Goal: Task Accomplishment & Management: Complete application form

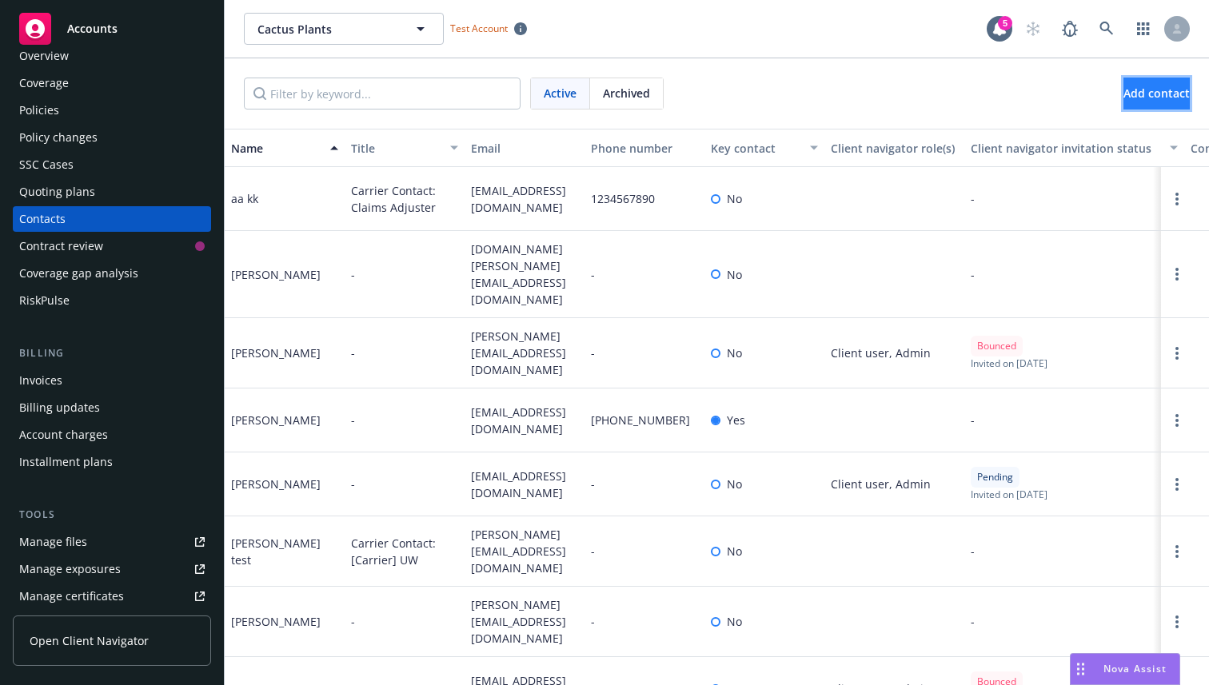
click at [1128, 94] on span "Add contact" at bounding box center [1156, 93] width 66 height 15
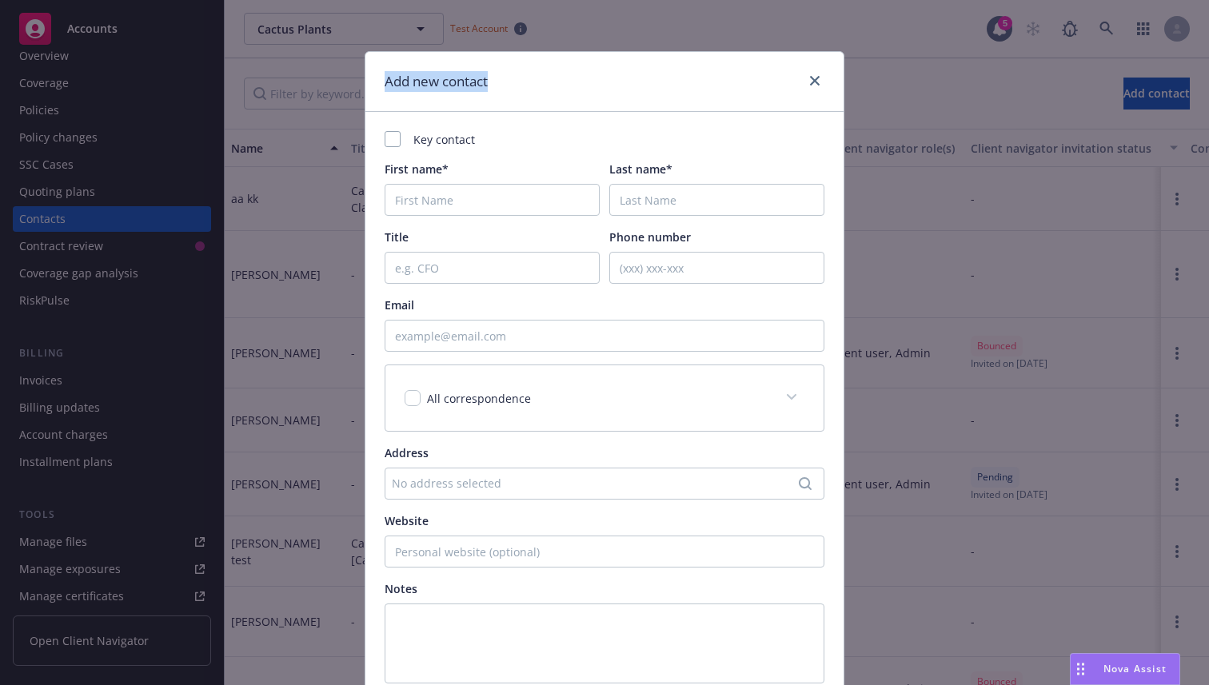
drag, startPoint x: 500, startPoint y: 78, endPoint x: 382, endPoint y: 75, distance: 117.6
click at [382, 75] on div "Add new contact" at bounding box center [604, 82] width 478 height 60
copy h1 "Add new contact"
click at [820, 86] on link "close" at bounding box center [814, 80] width 19 height 19
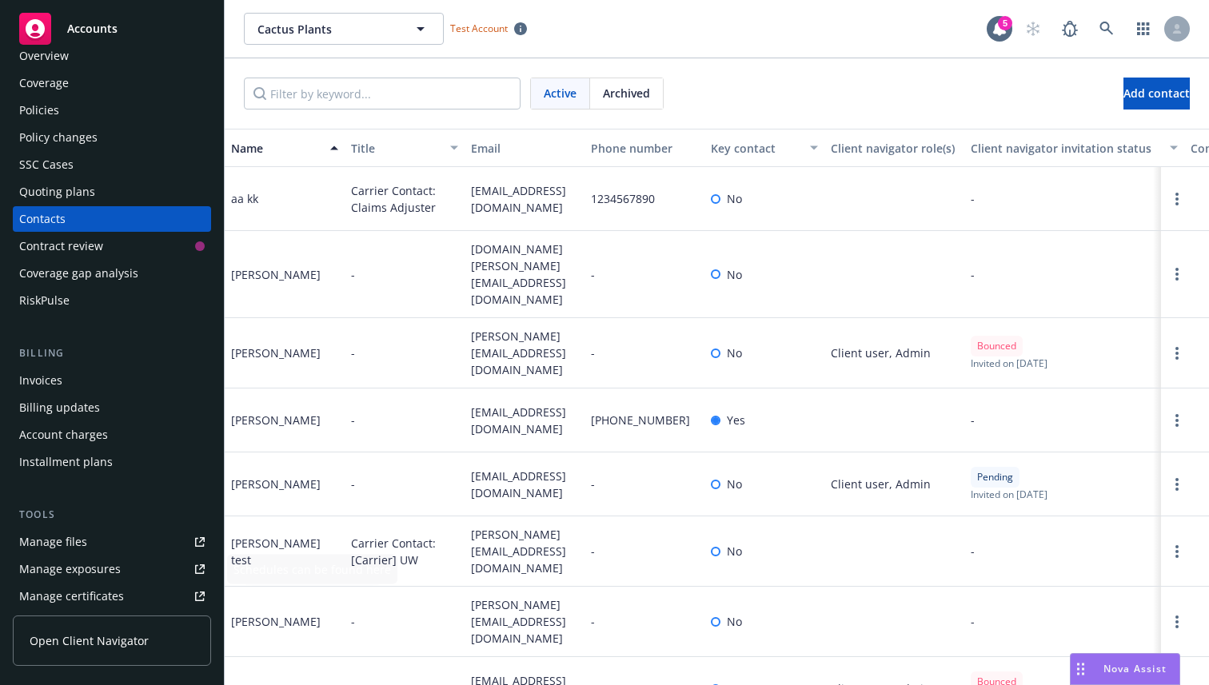
click at [132, 628] on link "Open Client Navigator" at bounding box center [112, 641] width 198 height 50
click at [1129, 86] on span "Add contact" at bounding box center [1156, 93] width 66 height 15
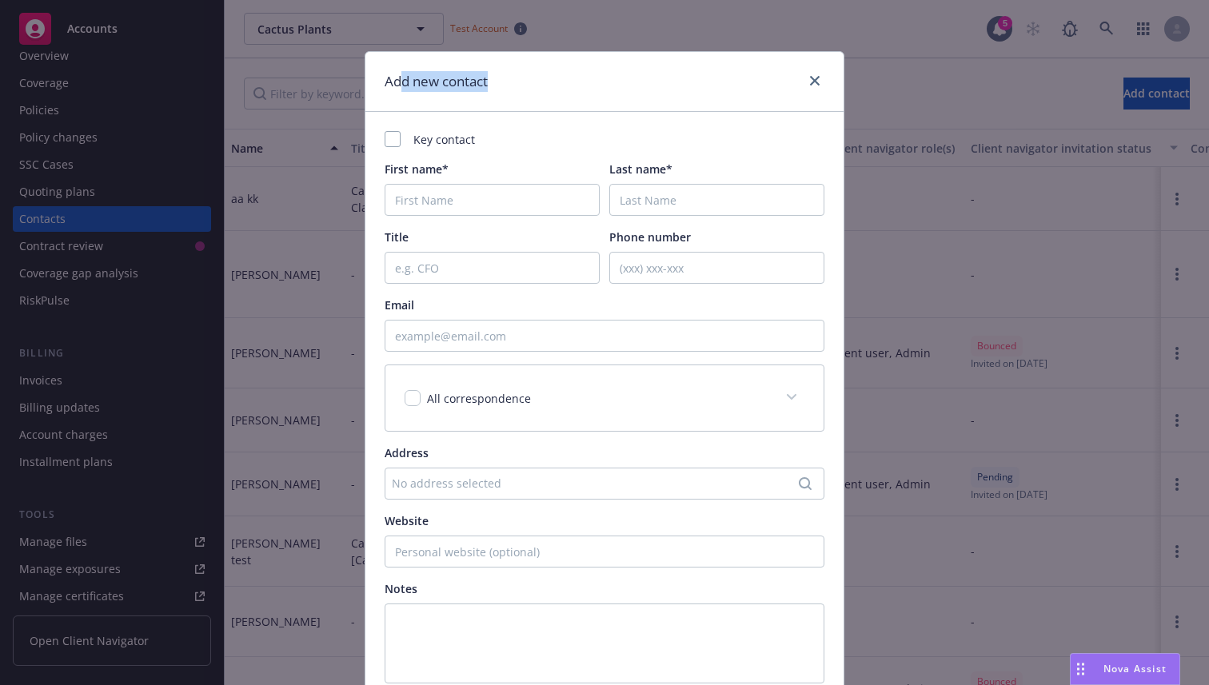
drag, startPoint x: 528, startPoint y: 82, endPoint x: 400, endPoint y: 82, distance: 127.9
click at [400, 82] on div "Add new contact" at bounding box center [604, 82] width 478 height 60
click at [516, 90] on div "Add new contact" at bounding box center [604, 82] width 478 height 60
drag, startPoint x: 524, startPoint y: 90, endPoint x: 366, endPoint y: 90, distance: 157.5
click at [366, 90] on div "Add new contact" at bounding box center [604, 82] width 478 height 60
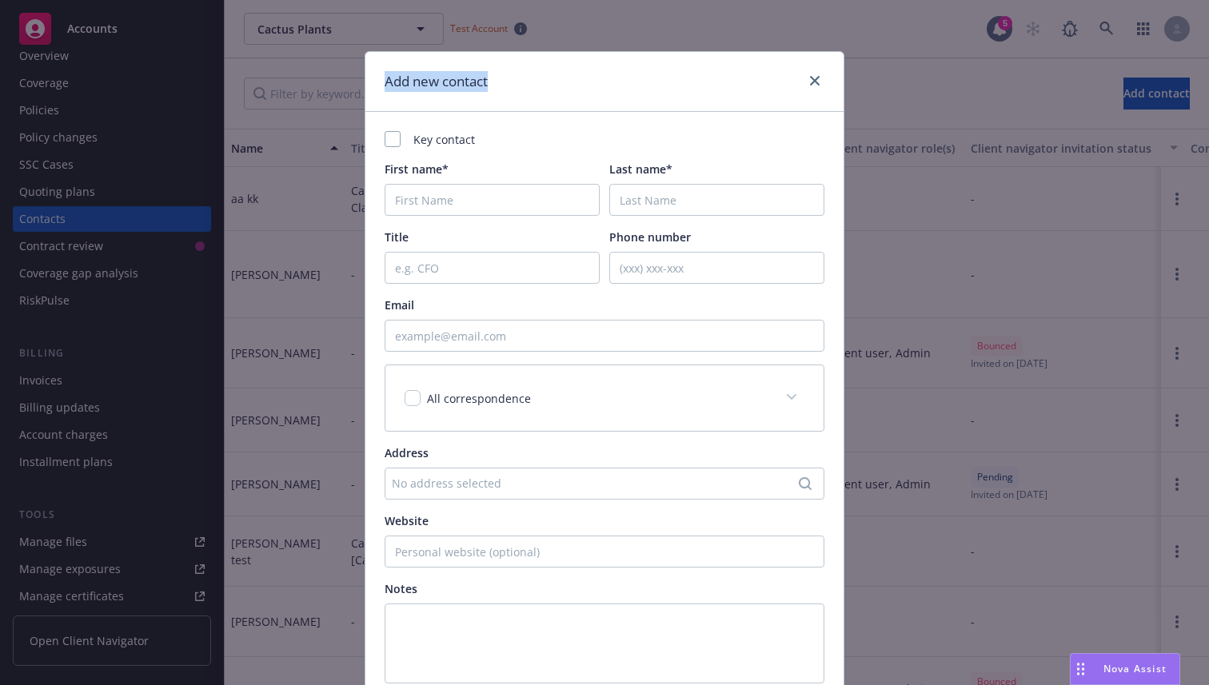
copy h1 "Add new contact"
click at [820, 80] on link "close" at bounding box center [814, 80] width 19 height 19
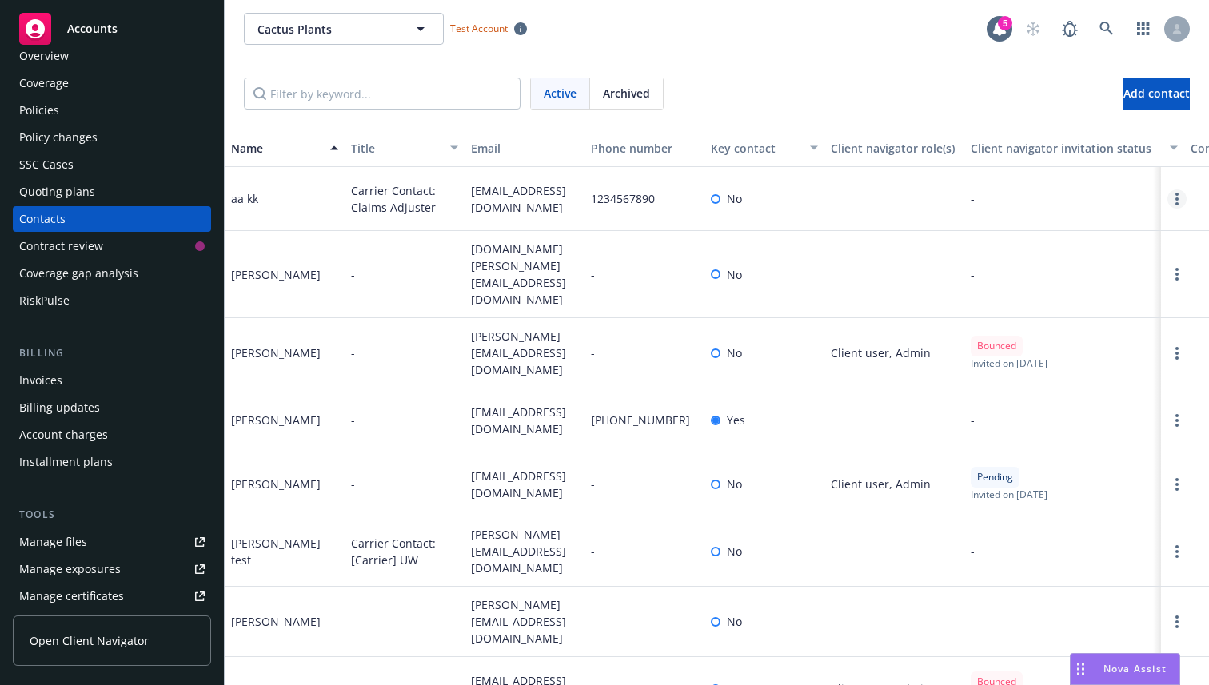
click at [1185, 197] on link "Open options" at bounding box center [1176, 198] width 19 height 19
click at [1067, 106] on link "Edit contact" at bounding box center [1074, 110] width 181 height 32
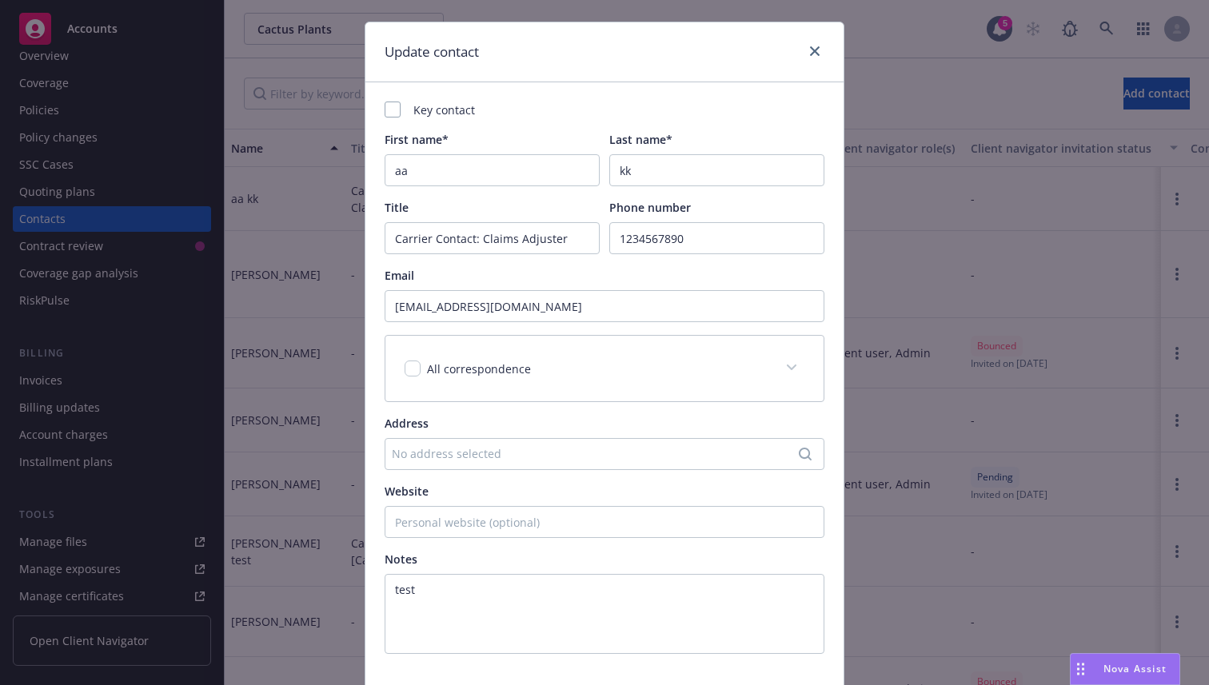
scroll to position [7, 0]
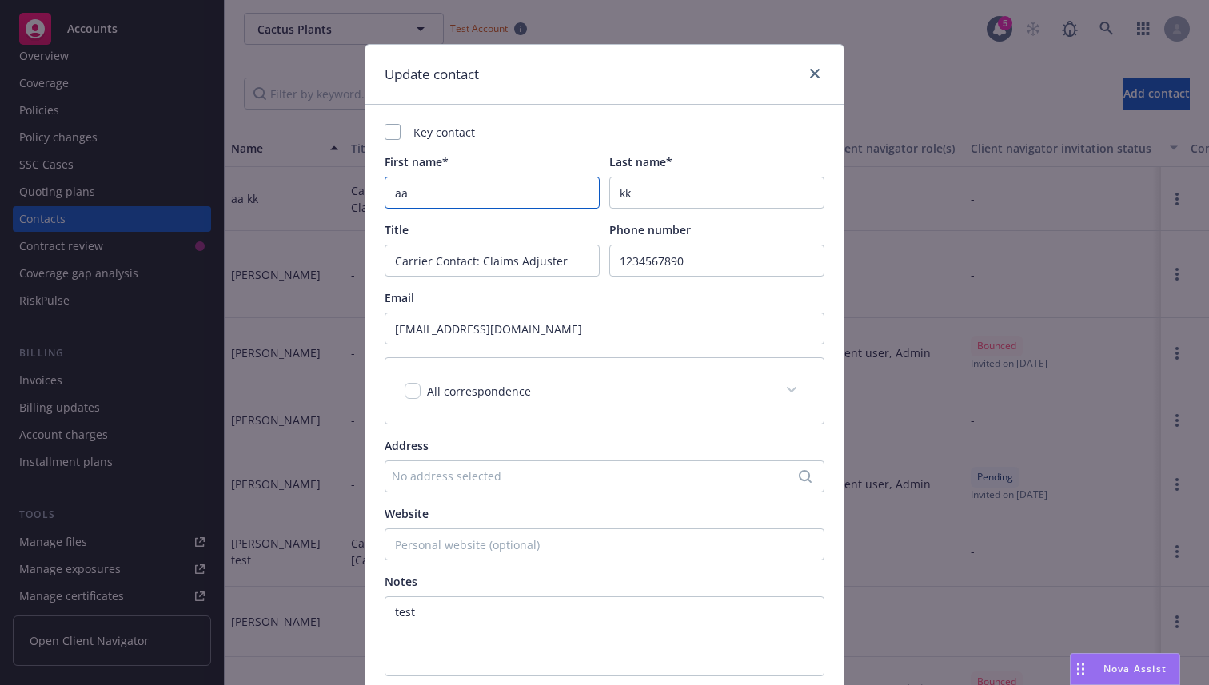
click at [483, 193] on input "aa" at bounding box center [492, 193] width 215 height 32
click at [678, 194] on input "kk" at bounding box center [716, 193] width 215 height 32
click at [500, 265] on input "Carrier Contact: Claims Adjuster" at bounding box center [492, 261] width 215 height 32
click at [699, 257] on input "1234567890" at bounding box center [716, 261] width 215 height 32
click at [817, 70] on icon "close" at bounding box center [815, 74] width 10 height 10
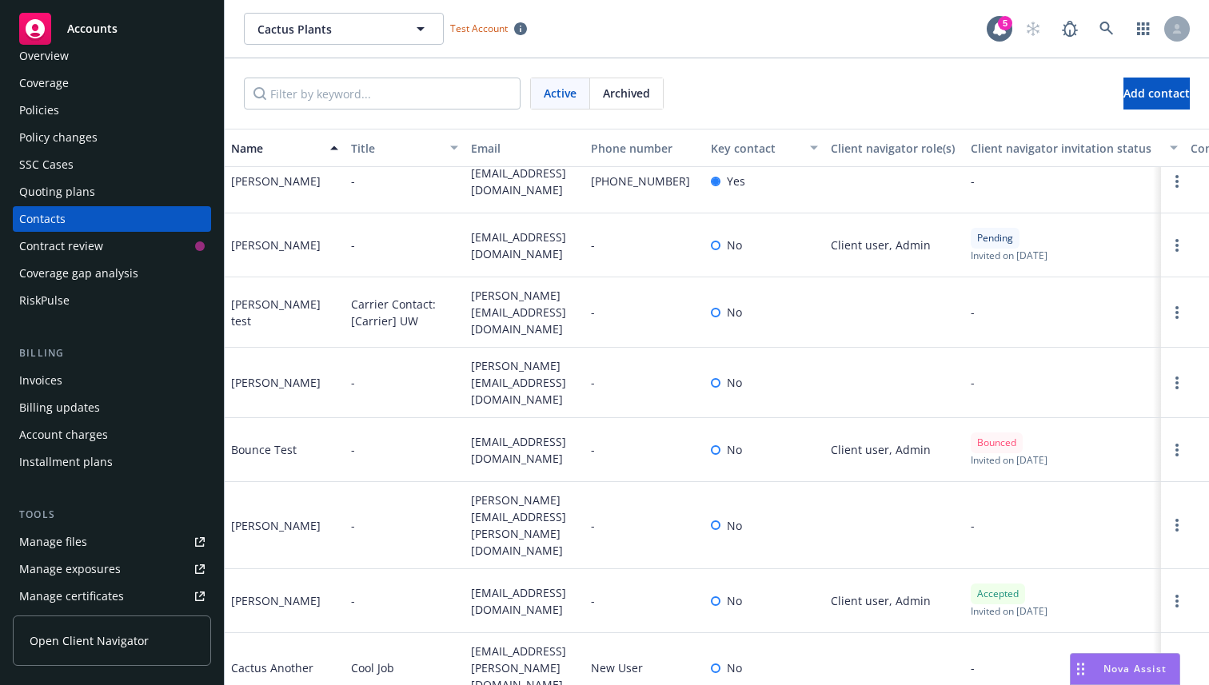
scroll to position [248, 0]
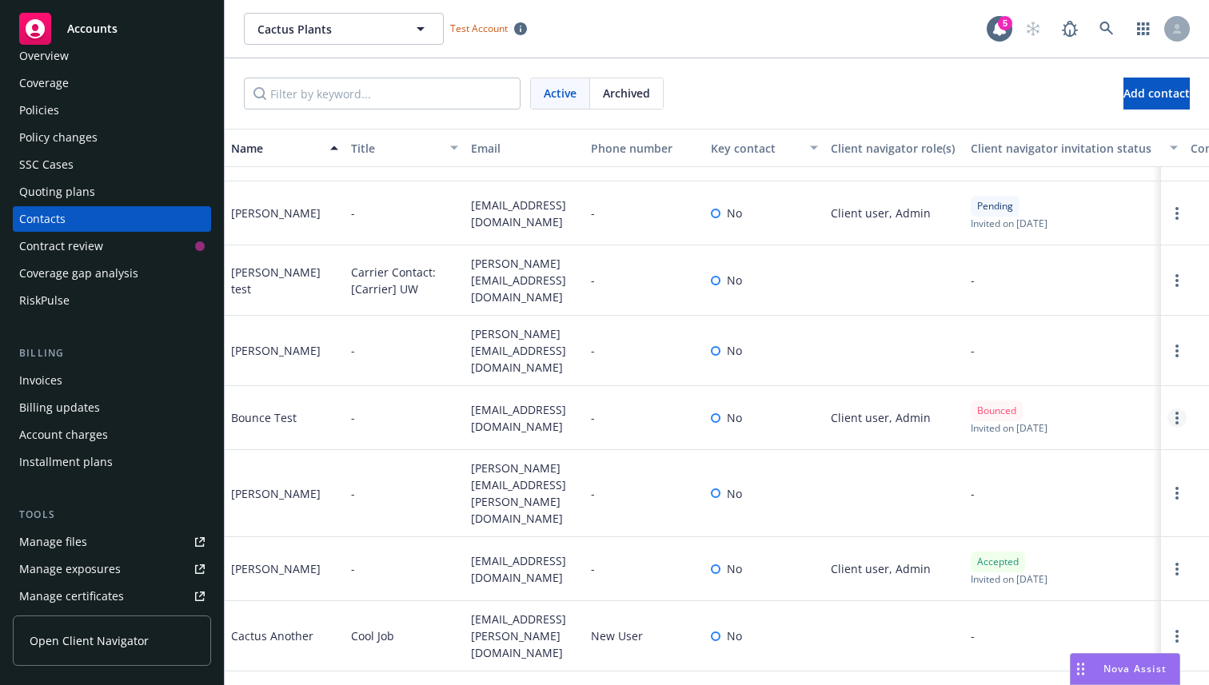
click at [1177, 412] on icon "Open options" at bounding box center [1176, 418] width 3 height 13
click at [1104, 310] on link "Edit contact" at bounding box center [1103, 309] width 124 height 32
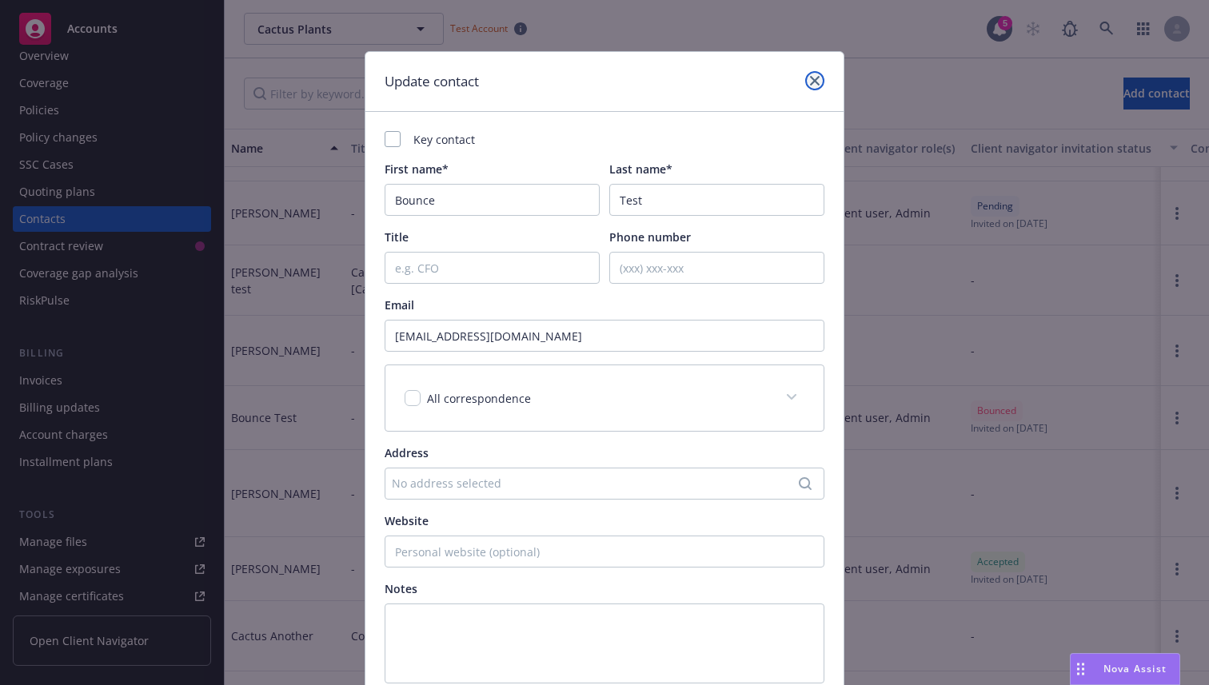
click at [816, 86] on link "close" at bounding box center [814, 80] width 19 height 19
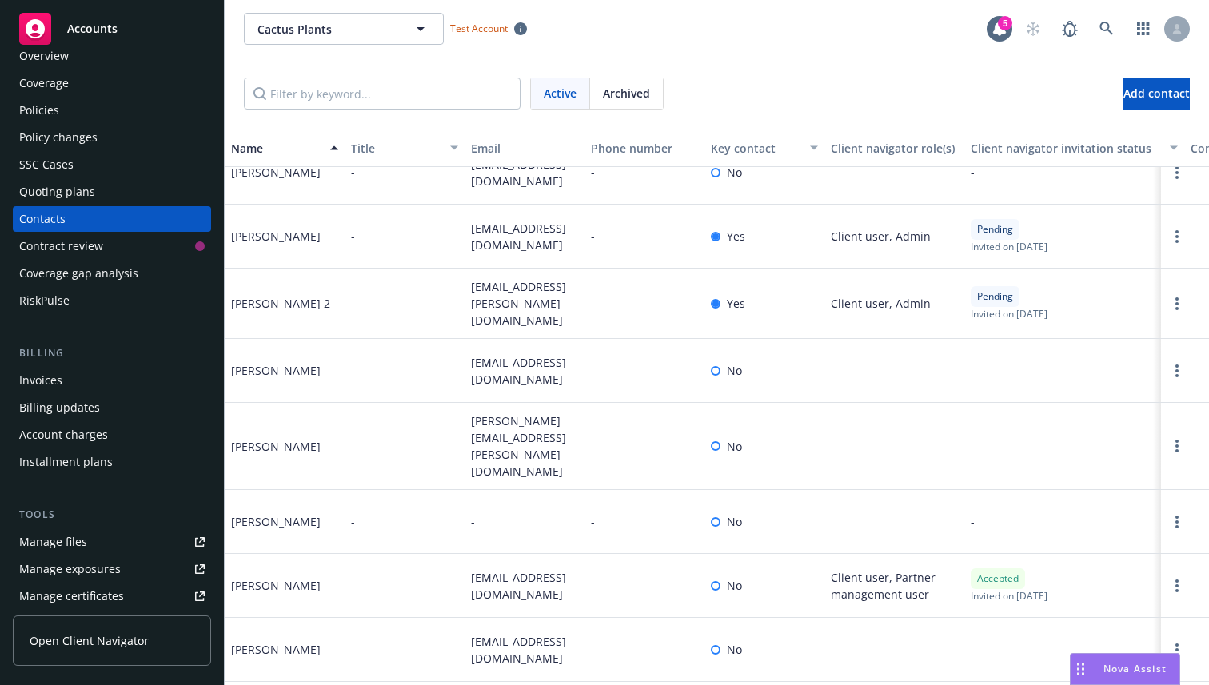
scroll to position [2173, 0]
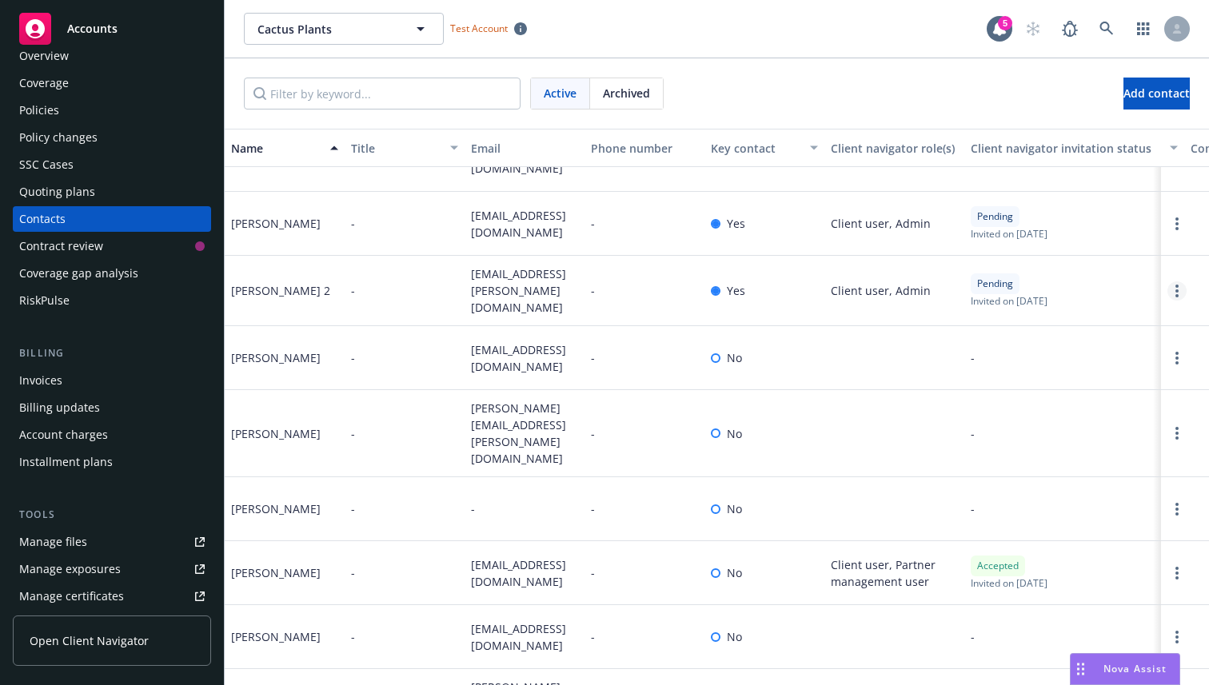
click at [1174, 281] on link "Open options" at bounding box center [1176, 290] width 19 height 19
click at [1109, 140] on link "Edit contact" at bounding box center [1103, 153] width 124 height 32
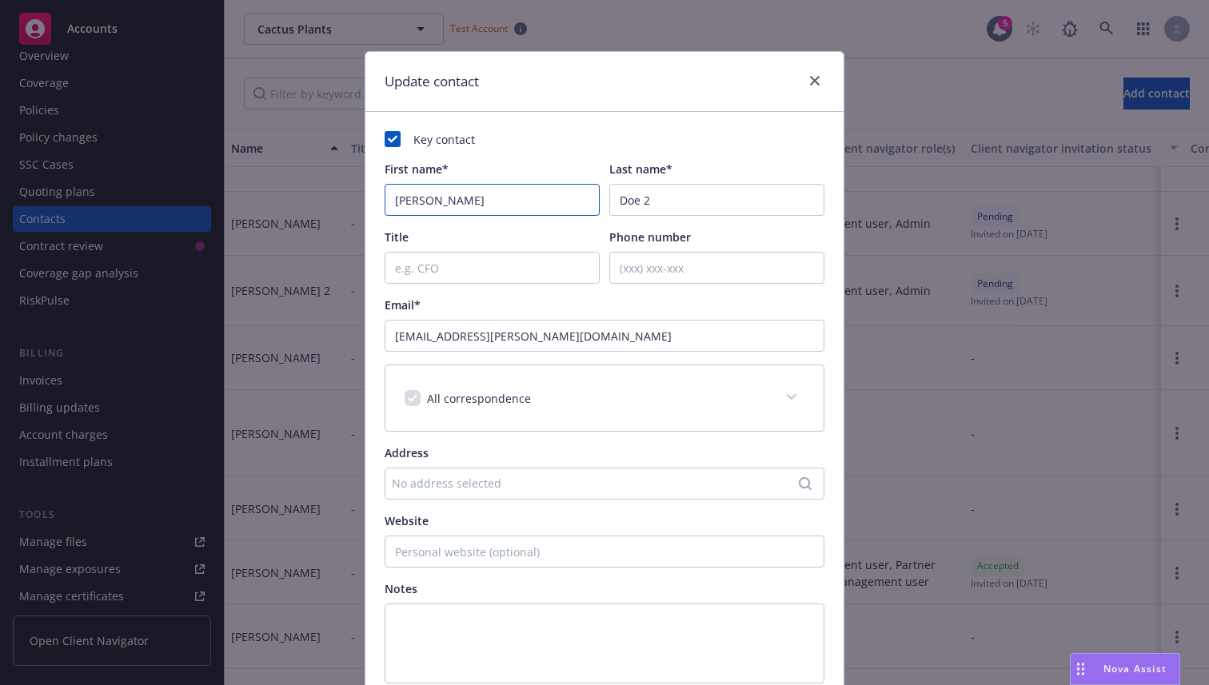
click at [483, 198] on input "[PERSON_NAME]" at bounding box center [492, 200] width 215 height 32
click at [659, 205] on input "Doe 2" at bounding box center [716, 200] width 215 height 32
click at [732, 165] on div "Last name*" at bounding box center [716, 169] width 215 height 17
click at [818, 82] on icon "close" at bounding box center [815, 81] width 10 height 10
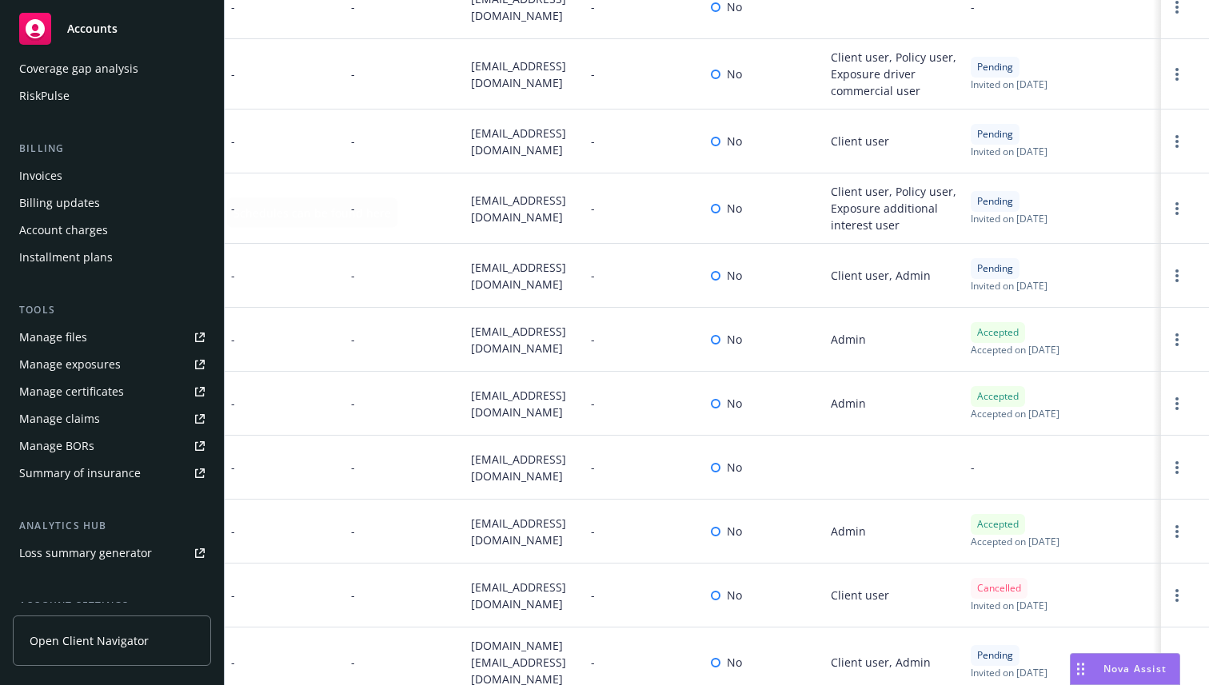
scroll to position [384, 0]
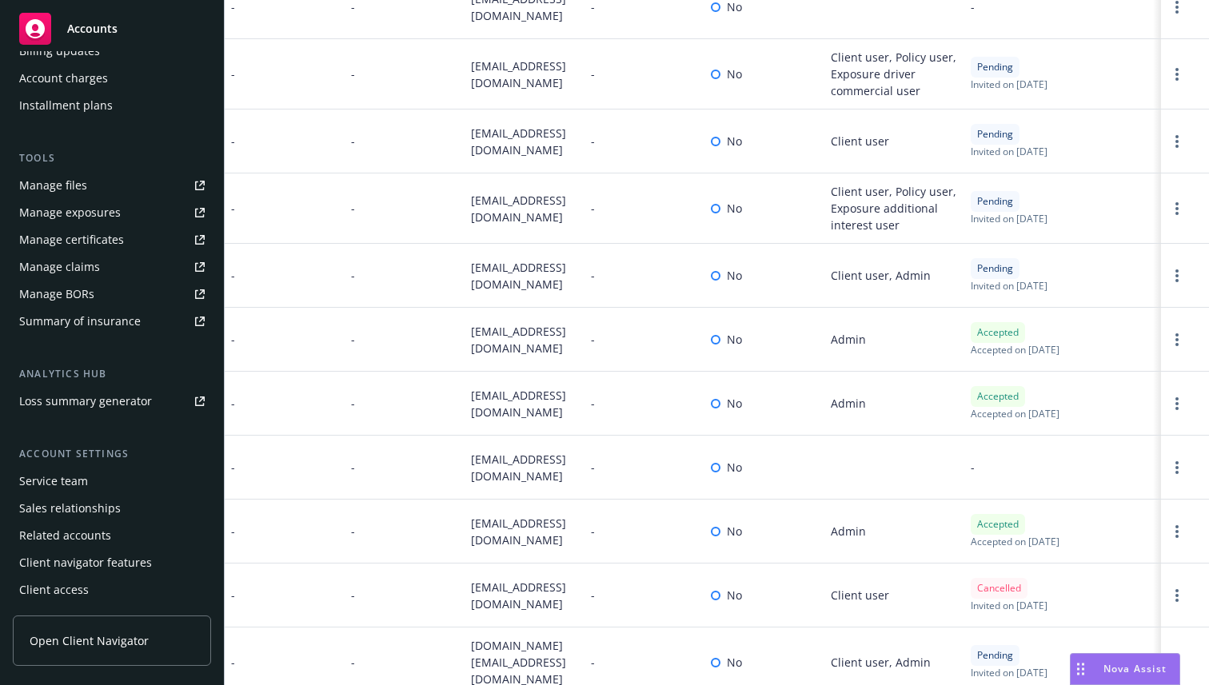
click at [84, 564] on div "Client navigator features" at bounding box center [85, 563] width 133 height 26
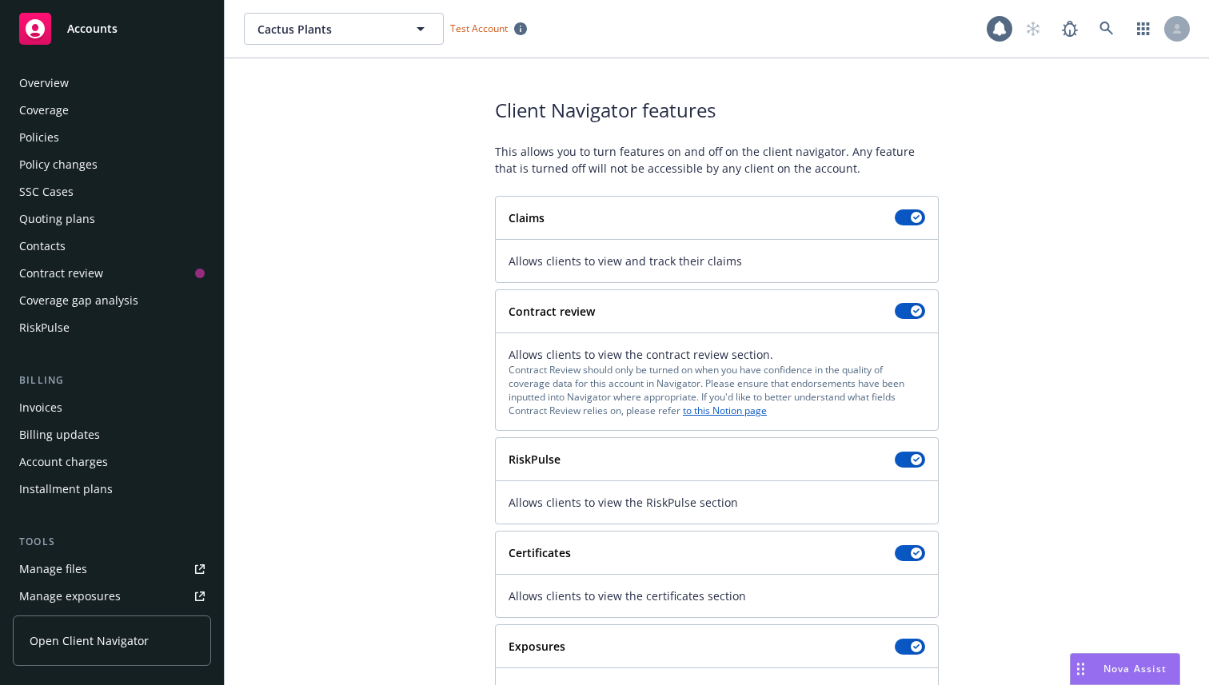
scroll to position [384, 0]
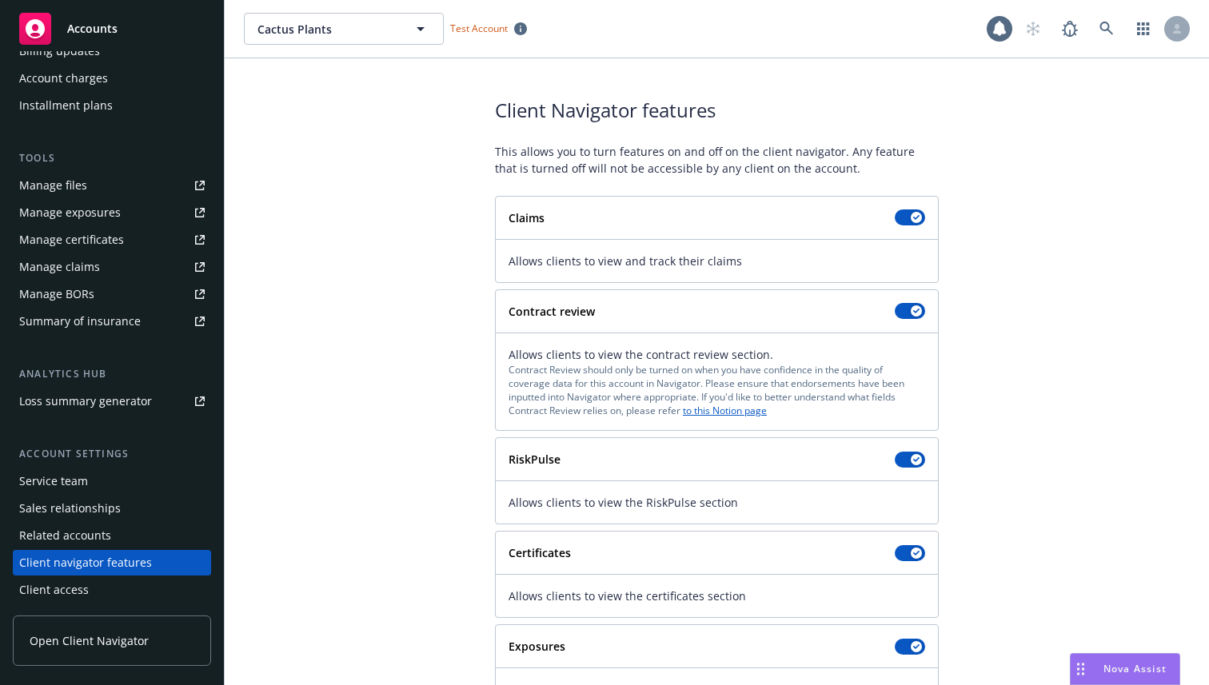
click at [62, 595] on div "Client access" at bounding box center [54, 590] width 70 height 26
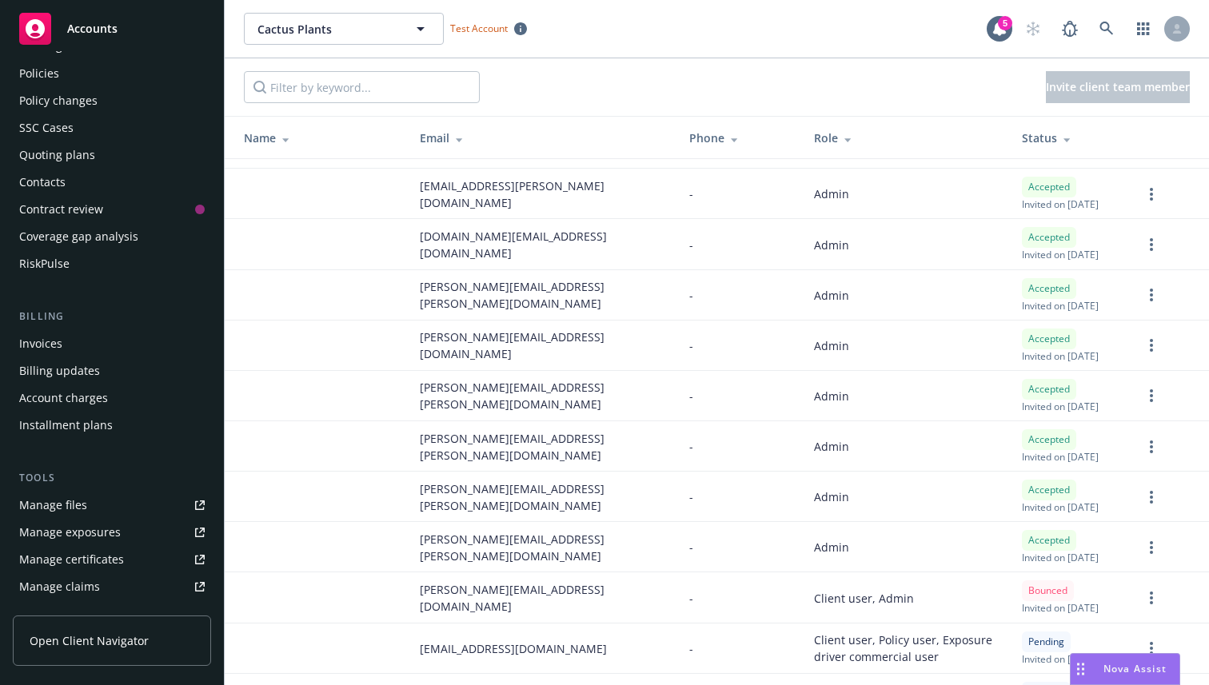
scroll to position [63, 0]
click at [62, 189] on div "Contacts" at bounding box center [42, 183] width 46 height 26
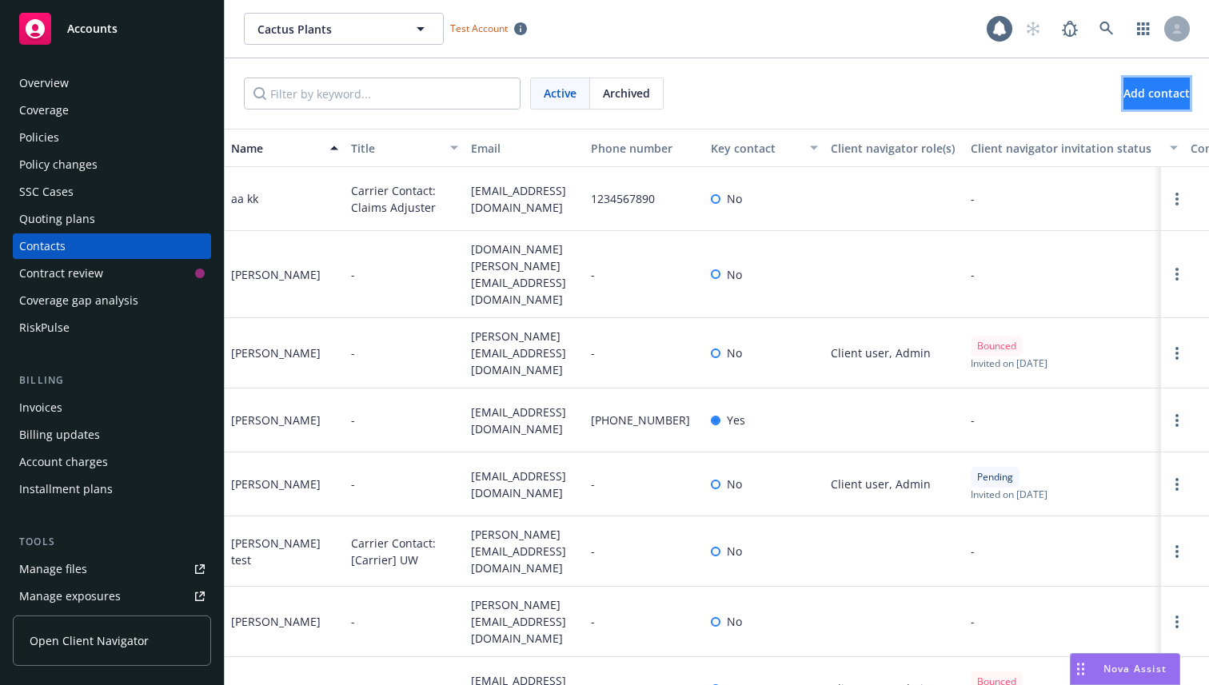
click at [1123, 92] on span "Add contact" at bounding box center [1156, 93] width 66 height 15
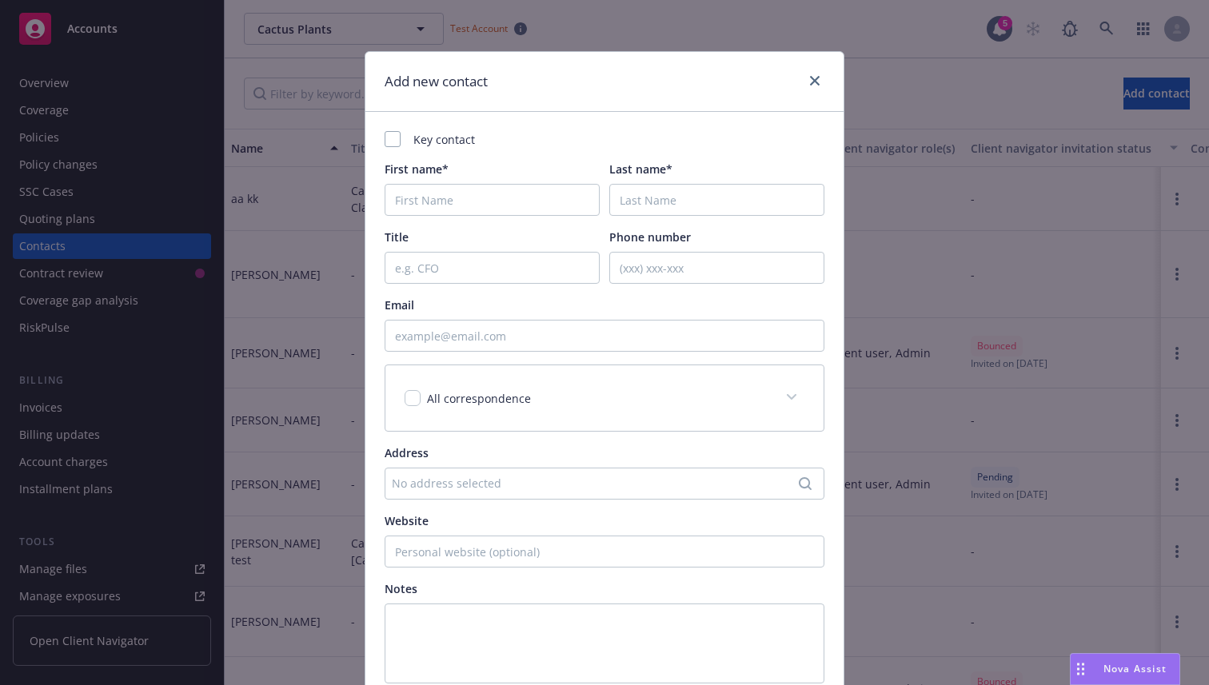
drag, startPoint x: 452, startPoint y: 160, endPoint x: 328, endPoint y: 160, distance: 124.7
click at [328, 160] on div "Add new contact Key contact First name* Last name* Title Phone number Email All…" at bounding box center [604, 342] width 1209 height 685
drag, startPoint x: 446, startPoint y: 173, endPoint x: 346, endPoint y: 173, distance: 99.9
click at [346, 173] on div "Add new contact Key contact First name* Last name* Title Phone number Email All…" at bounding box center [604, 342] width 1209 height 685
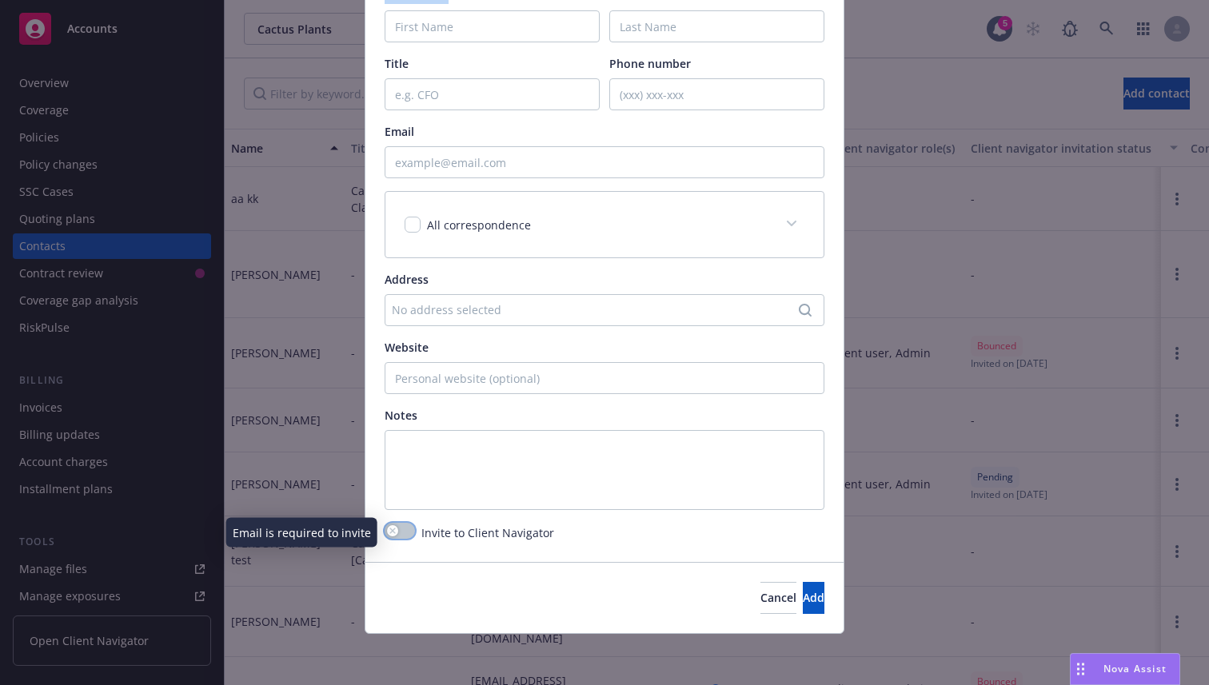
click at [408, 531] on button "button" at bounding box center [400, 531] width 30 height 16
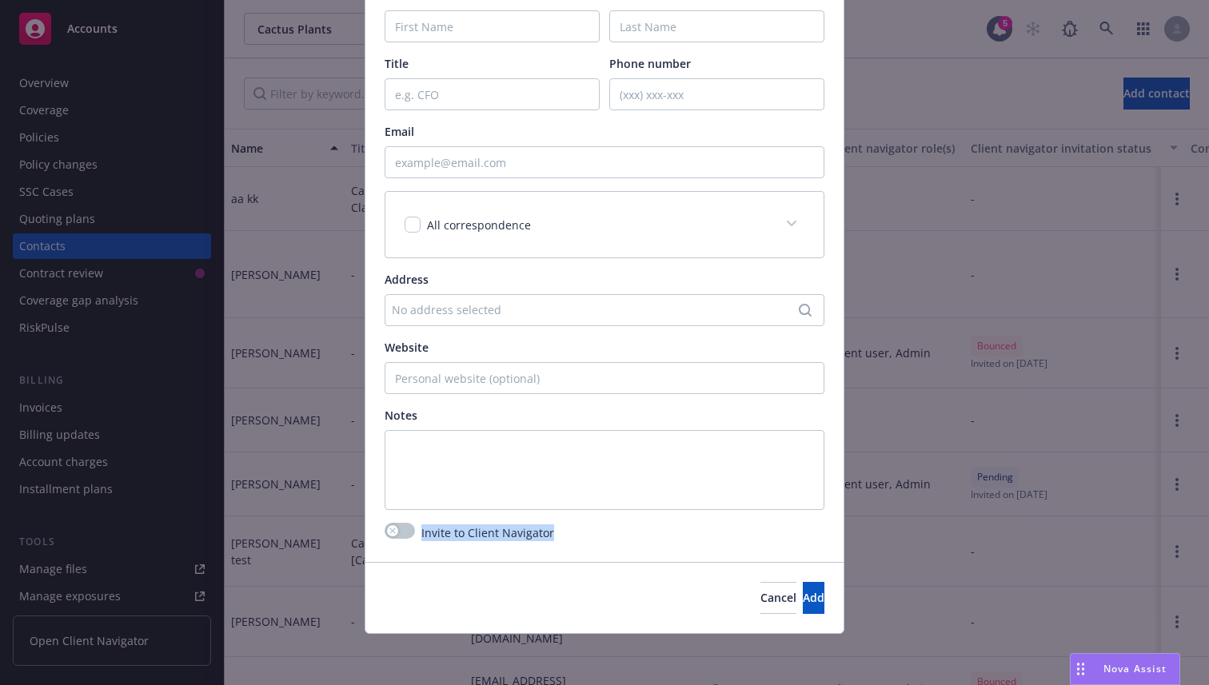
drag, startPoint x: 418, startPoint y: 536, endPoint x: 616, endPoint y: 539, distance: 198.3
click at [616, 539] on div "Invite to Client Navigator" at bounding box center [605, 533] width 440 height 20
click at [760, 605] on span "Cancel" at bounding box center [778, 597] width 36 height 15
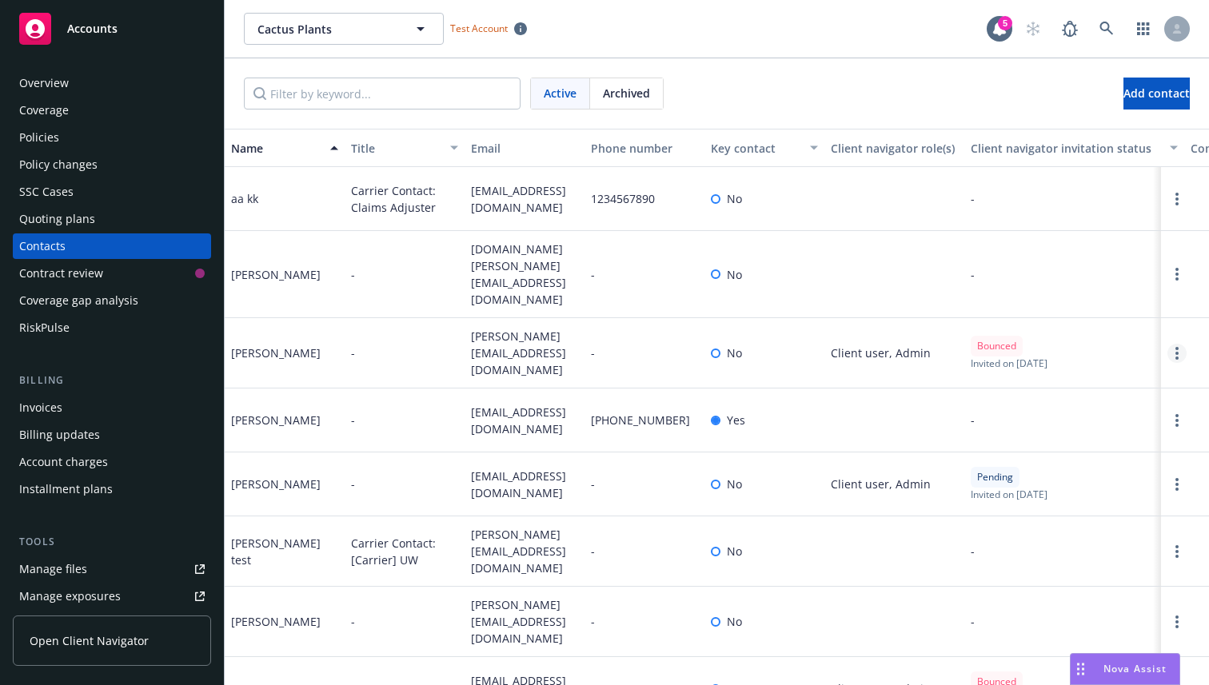
click at [1178, 344] on link "Open options" at bounding box center [1176, 353] width 19 height 19
click at [1172, 411] on link "Open options" at bounding box center [1176, 420] width 19 height 19
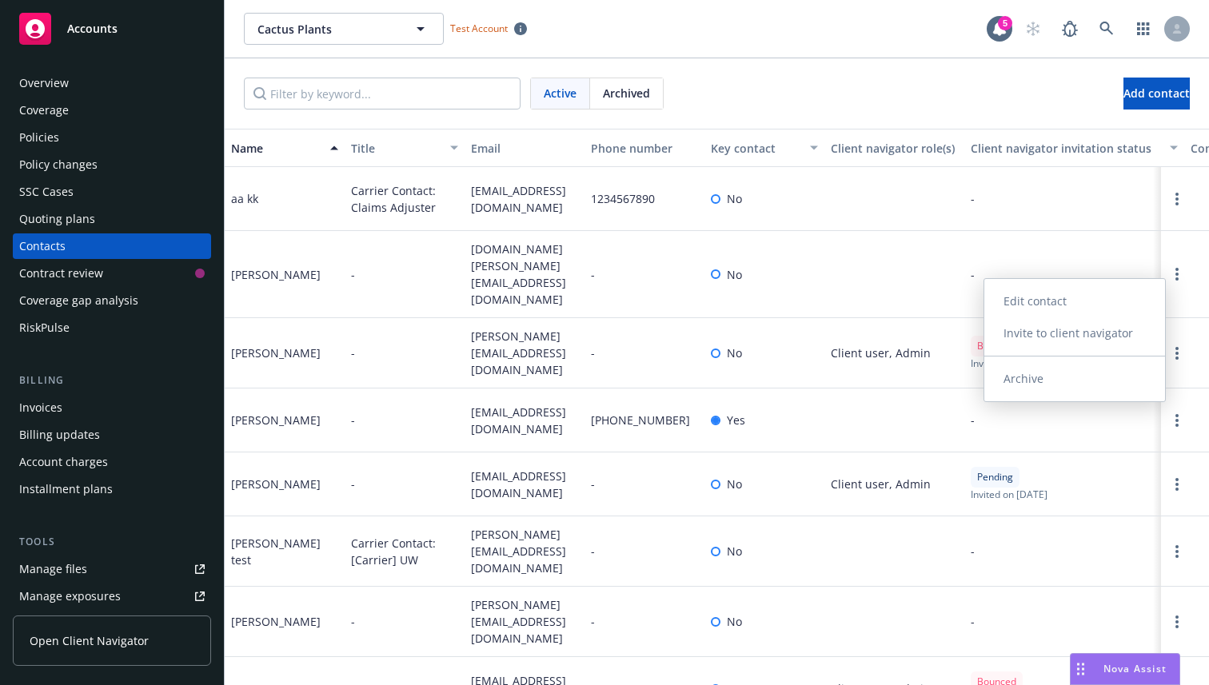
click at [1114, 337] on link "Invite to client navigator" at bounding box center [1074, 333] width 181 height 32
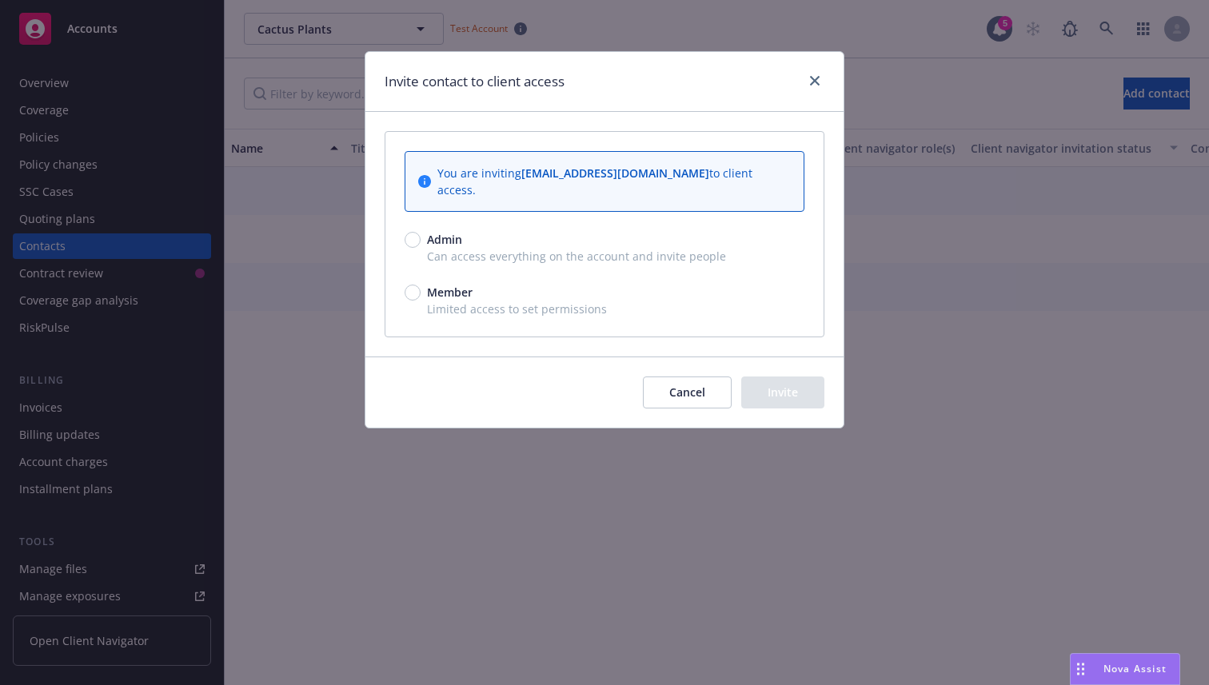
click at [707, 378] on button "Cancel" at bounding box center [687, 393] width 89 height 32
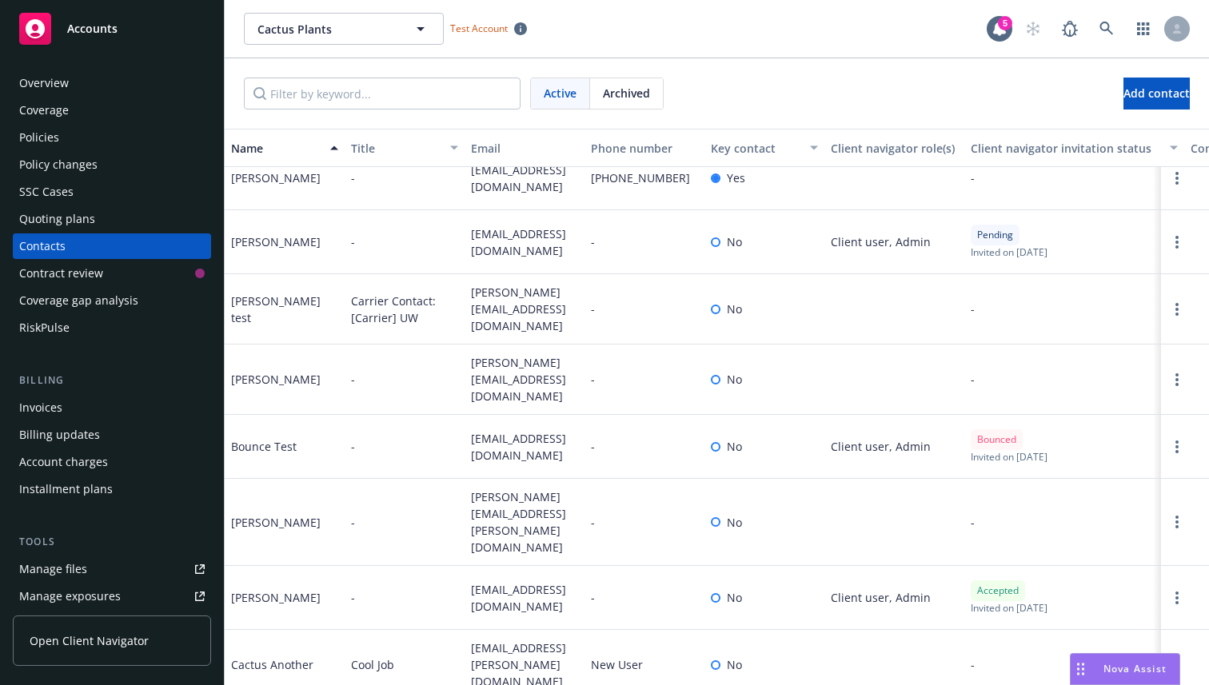
scroll to position [221, 0]
